Goal: Task Accomplishment & Management: Complete application form

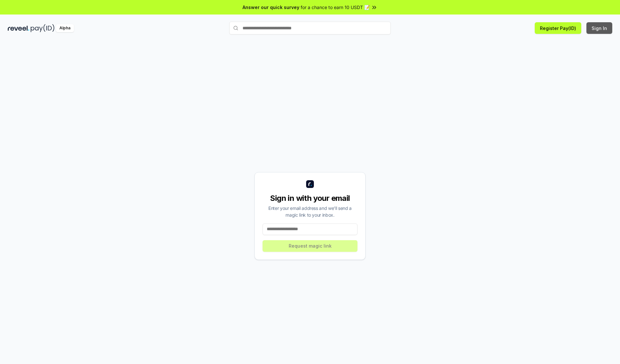
click at [599, 28] on button "Sign In" at bounding box center [599, 28] width 26 height 12
type input "**********"
click at [310, 246] on button "Request magic link" at bounding box center [309, 246] width 95 height 12
